Goal: Find specific page/section: Find specific page/section

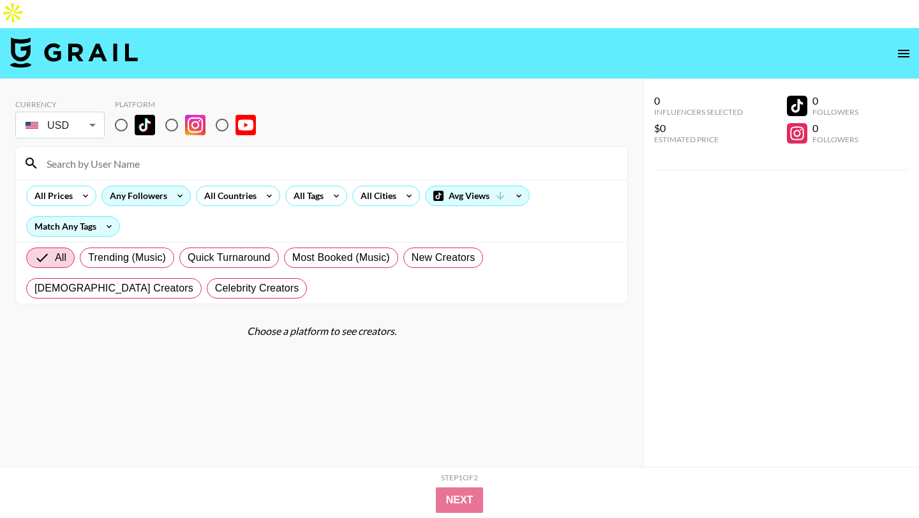
click at [143, 186] on div "Any Followers" at bounding box center [136, 195] width 68 height 19
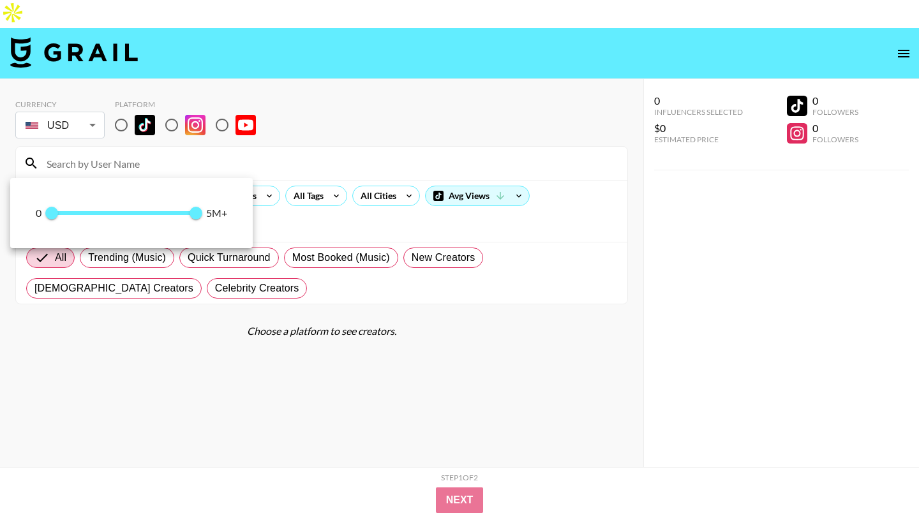
click at [143, 142] on div at bounding box center [459, 259] width 919 height 518
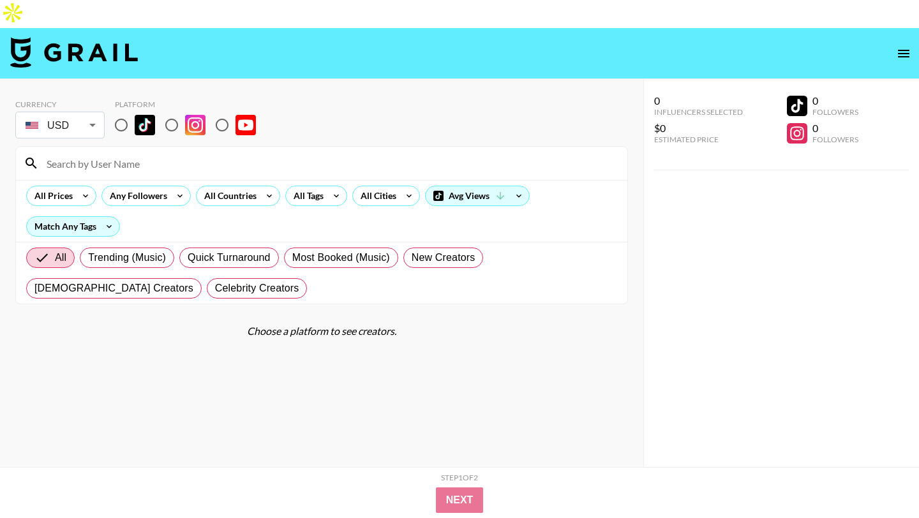
click at [143, 153] on input at bounding box center [329, 163] width 581 height 20
click at [128, 112] on input "radio" at bounding box center [121, 125] width 27 height 27
radio input "true"
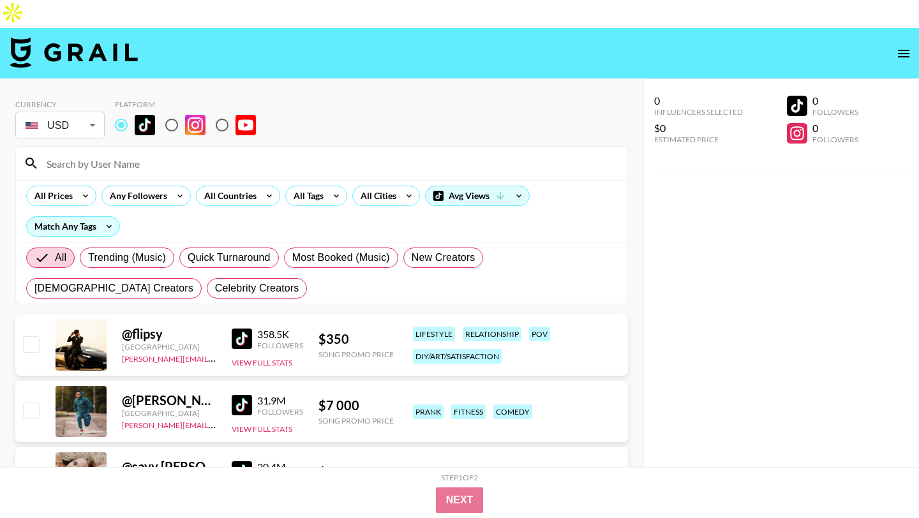
click at [169, 112] on input "radio" at bounding box center [171, 125] width 27 height 27
radio input "true"
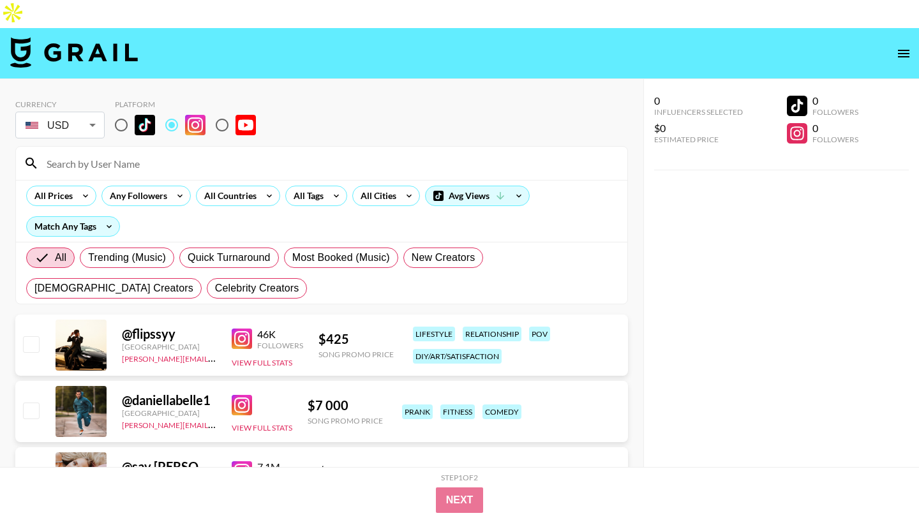
click at [169, 153] on input at bounding box center [329, 163] width 581 height 20
paste input "duhparis"
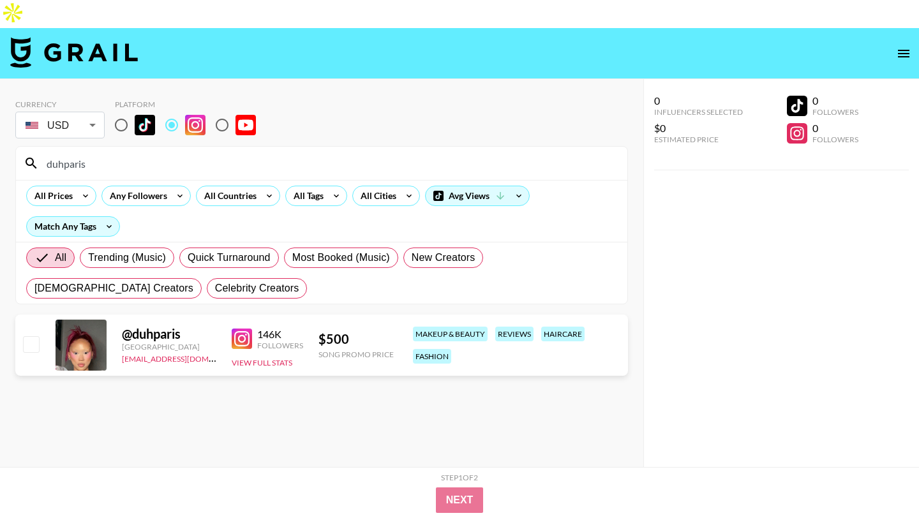
type input "duhparis"
